Goal: Find specific page/section: Find specific page/section

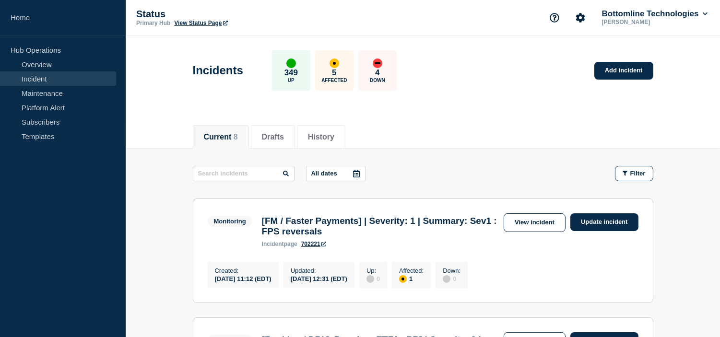
click at [427, 129] on div "Current 8 Drafts History" at bounding box center [423, 132] width 460 height 33
click at [56, 97] on link "Maintenance" at bounding box center [58, 93] width 116 height 14
